Goal: Navigation & Orientation: Go to known website

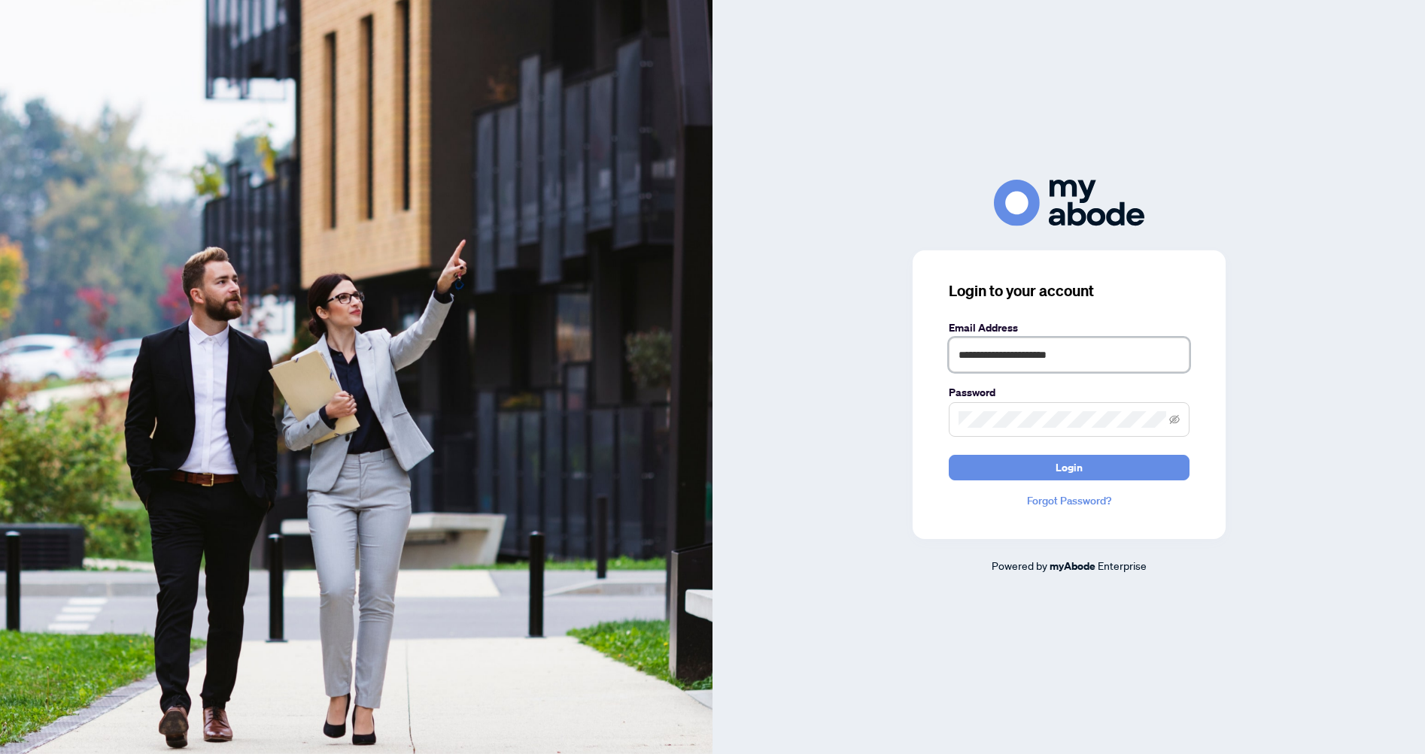
click at [1110, 353] on input "**********" at bounding box center [1069, 355] width 241 height 35
type input "**********"
click at [1115, 457] on button "Login" at bounding box center [1069, 468] width 241 height 26
